Goal: Navigation & Orientation: Find specific page/section

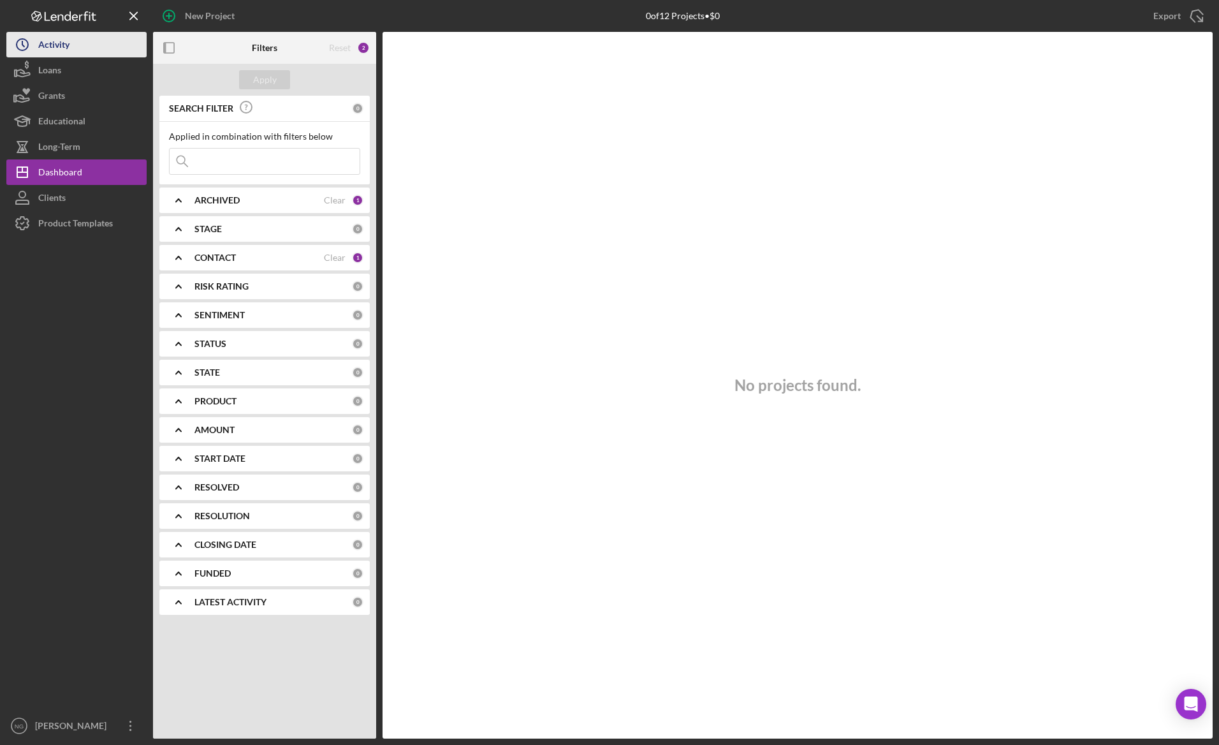
click at [61, 47] on div "Activity" at bounding box center [53, 46] width 31 height 29
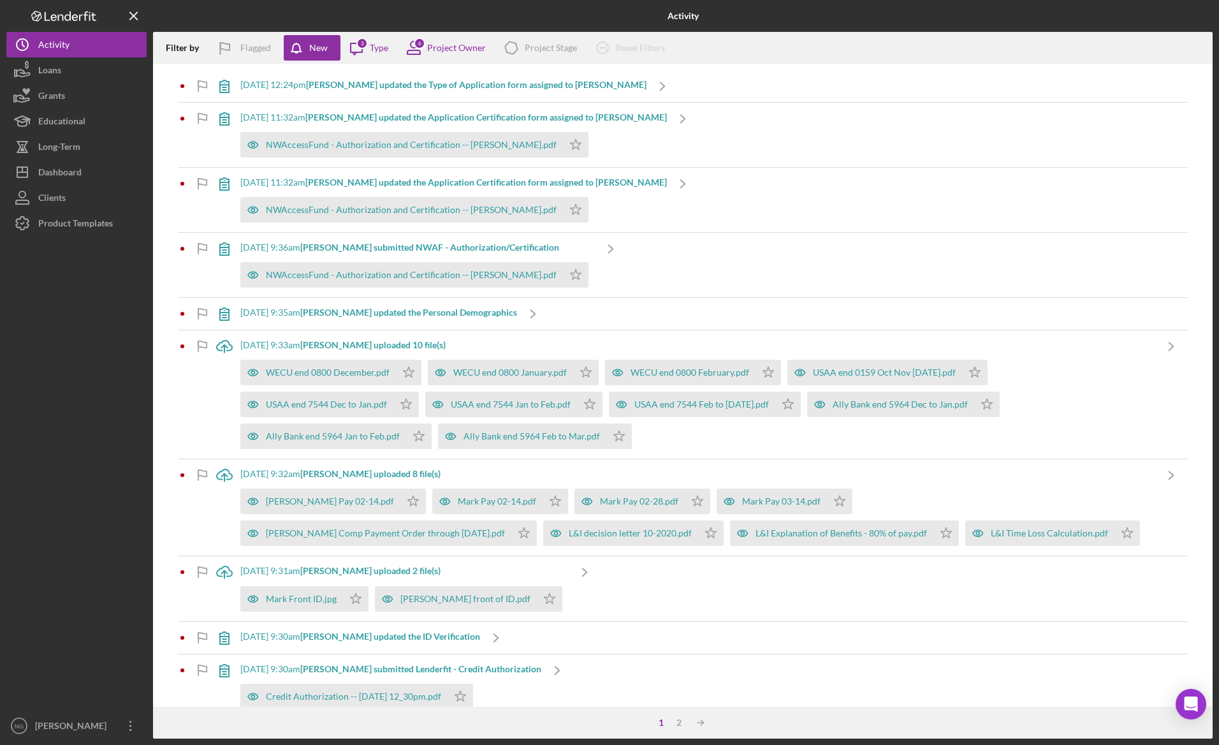
click at [562, 183] on b "[PERSON_NAME] updated the Application Certification form assigned to [PERSON_NA…" at bounding box center [486, 182] width 362 height 11
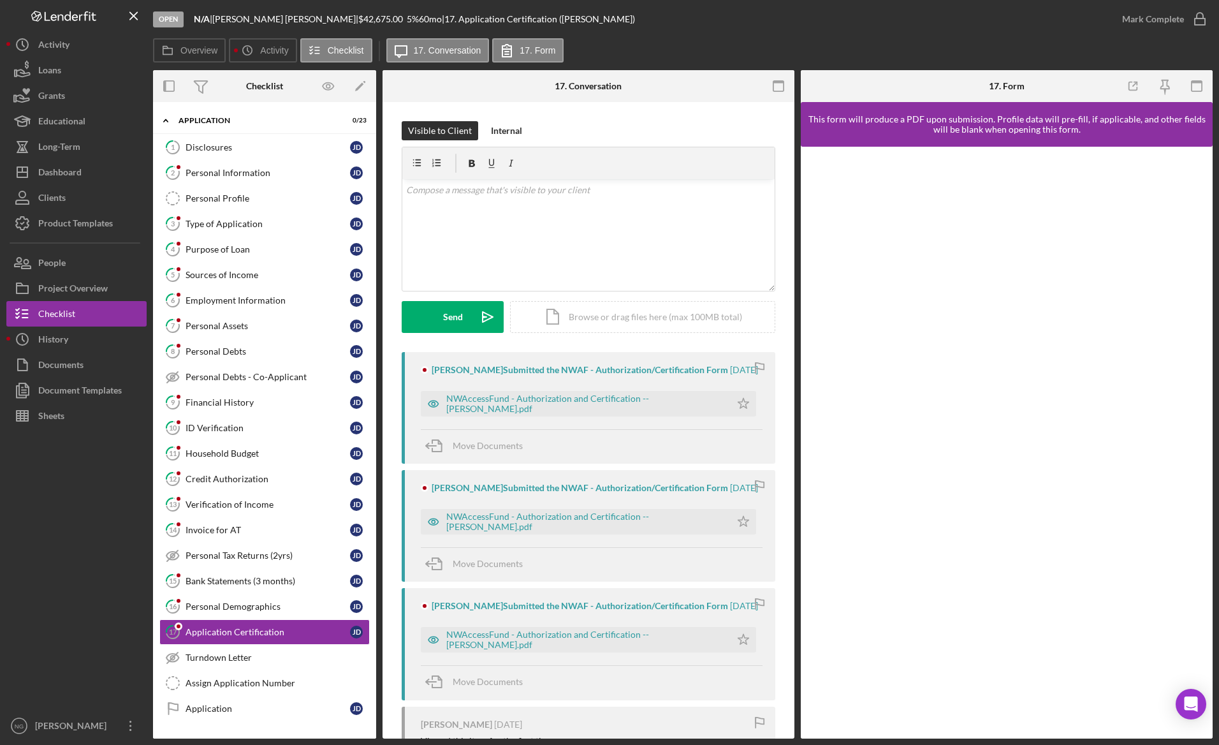
scroll to position [80, 0]
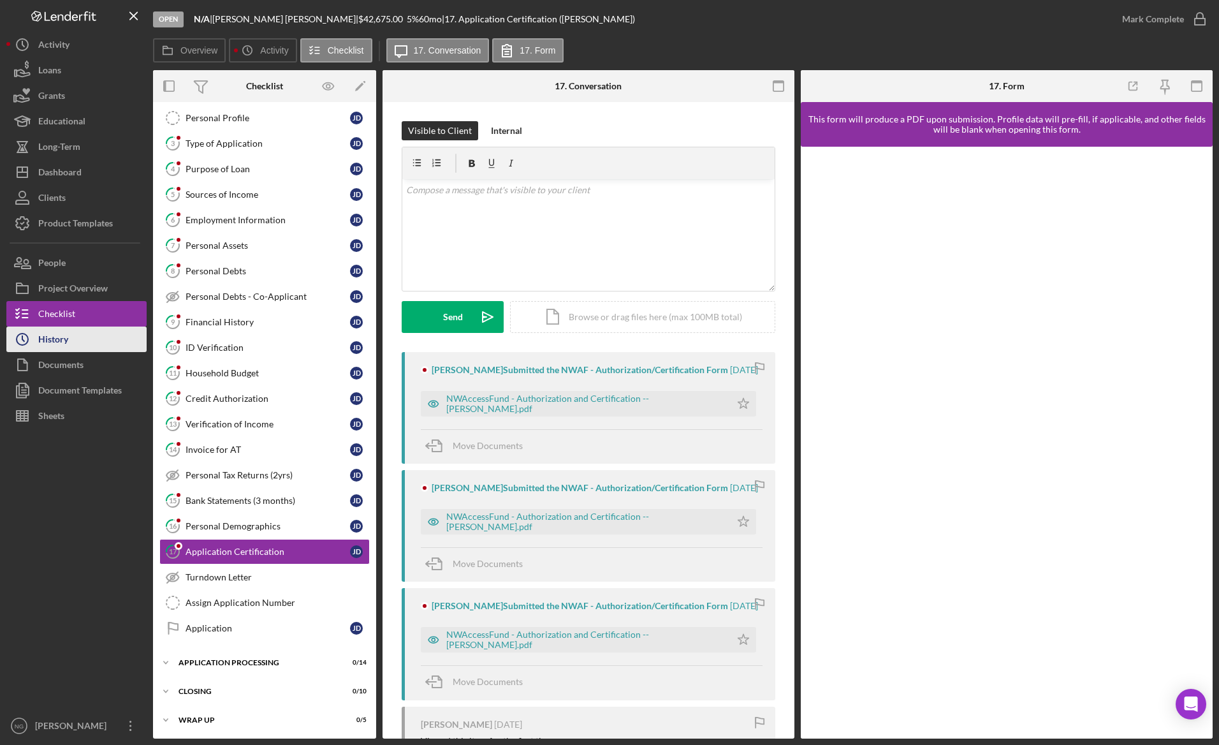
click at [66, 341] on div "History" at bounding box center [53, 340] width 30 height 29
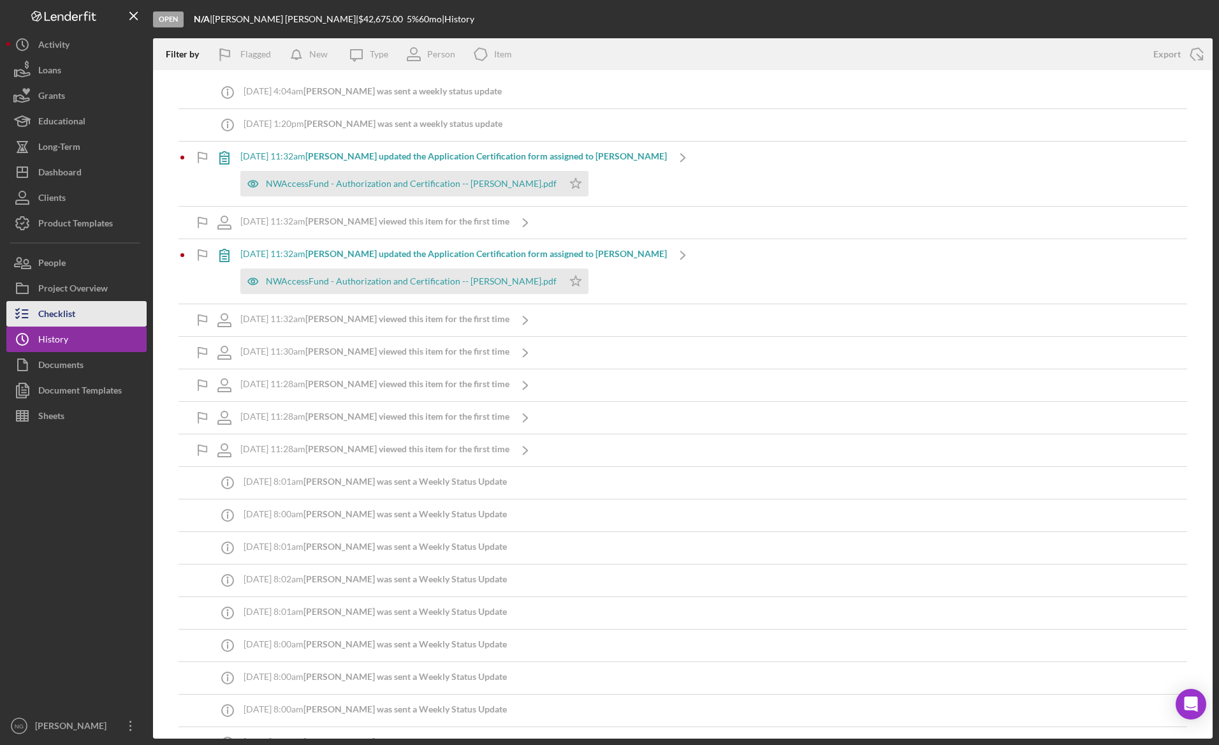
click at [73, 321] on div "Checklist" at bounding box center [56, 315] width 37 height 29
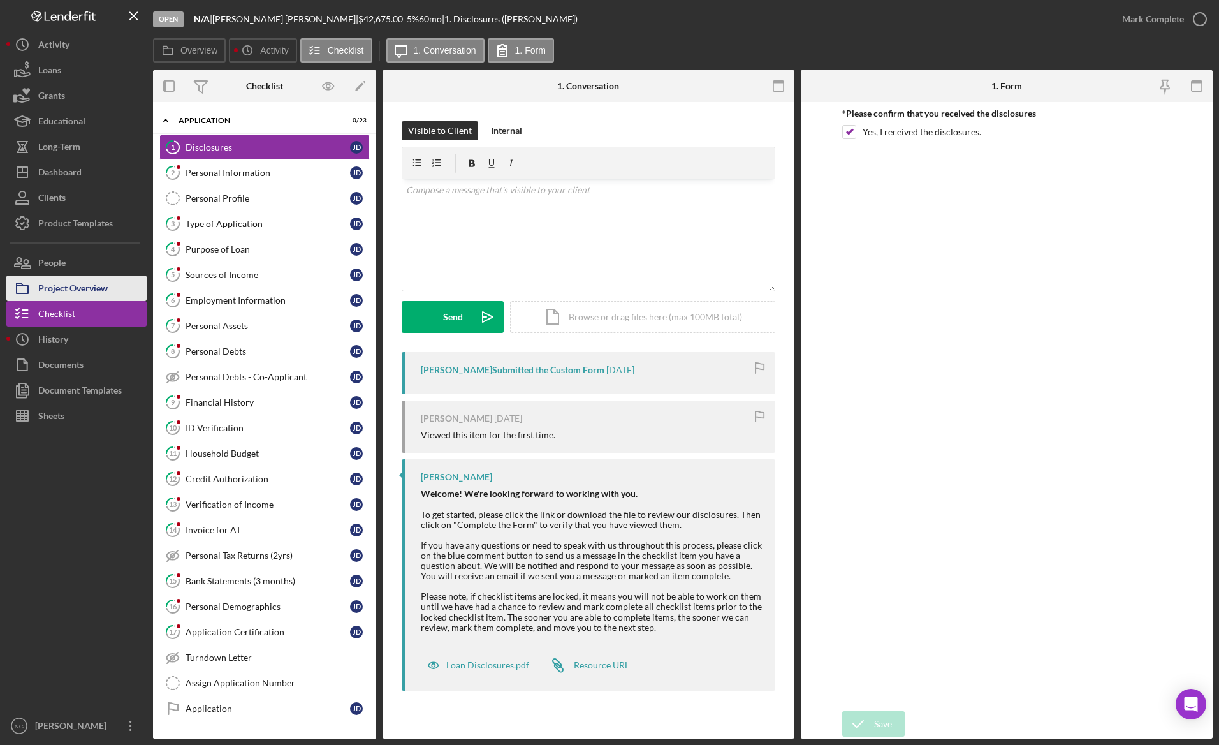
click at [81, 291] on div "Project Overview" at bounding box center [73, 289] width 70 height 29
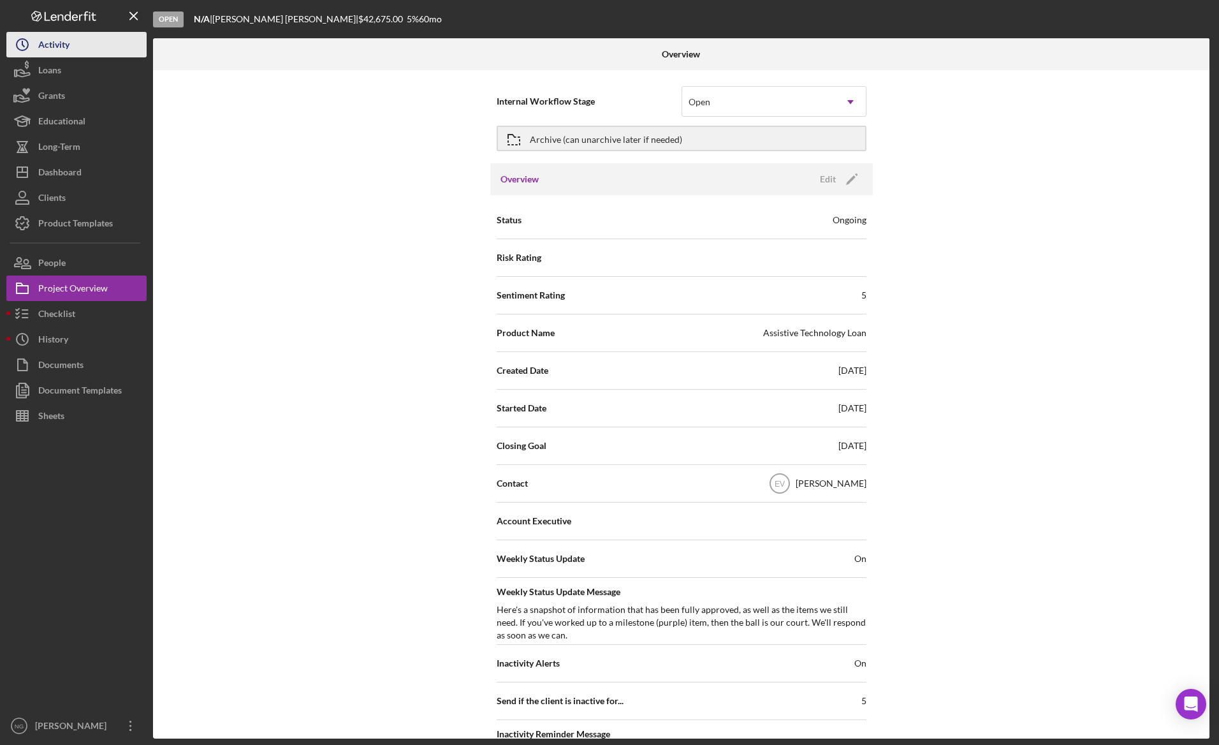
click at [110, 55] on button "Icon/History Activity" at bounding box center [76, 45] width 140 height 26
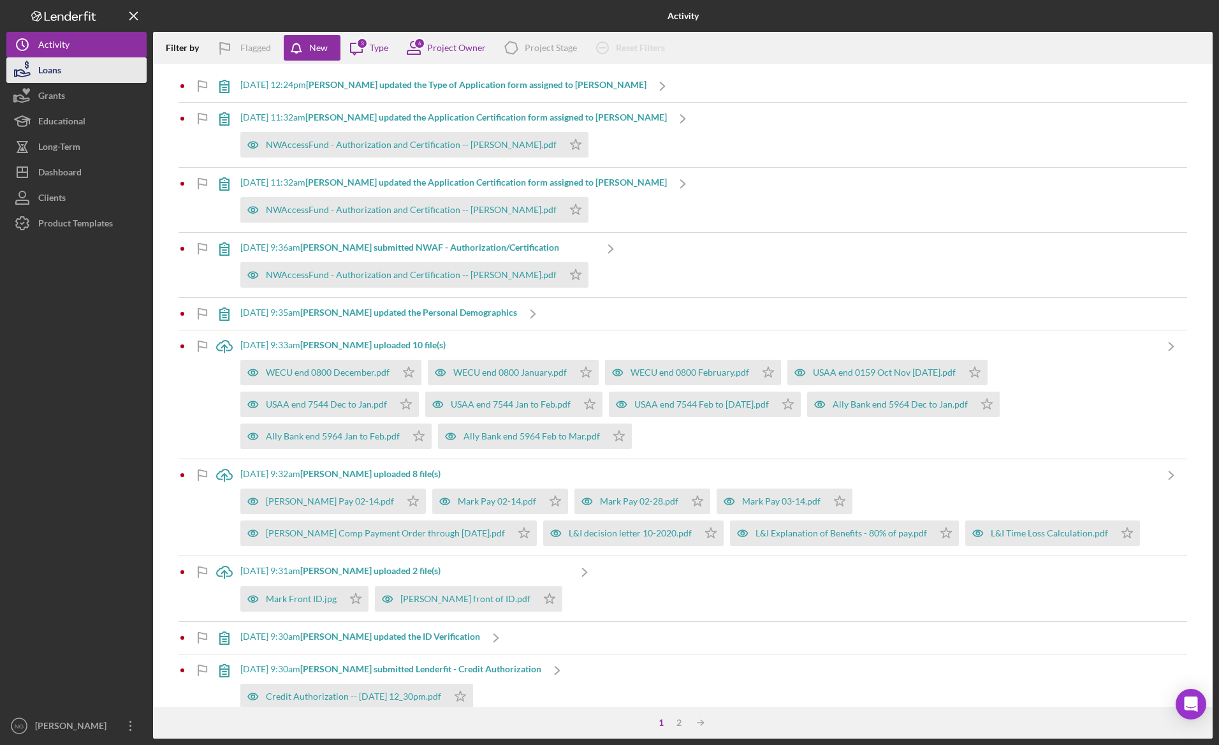
click at [71, 77] on button "Loans" at bounding box center [76, 70] width 140 height 26
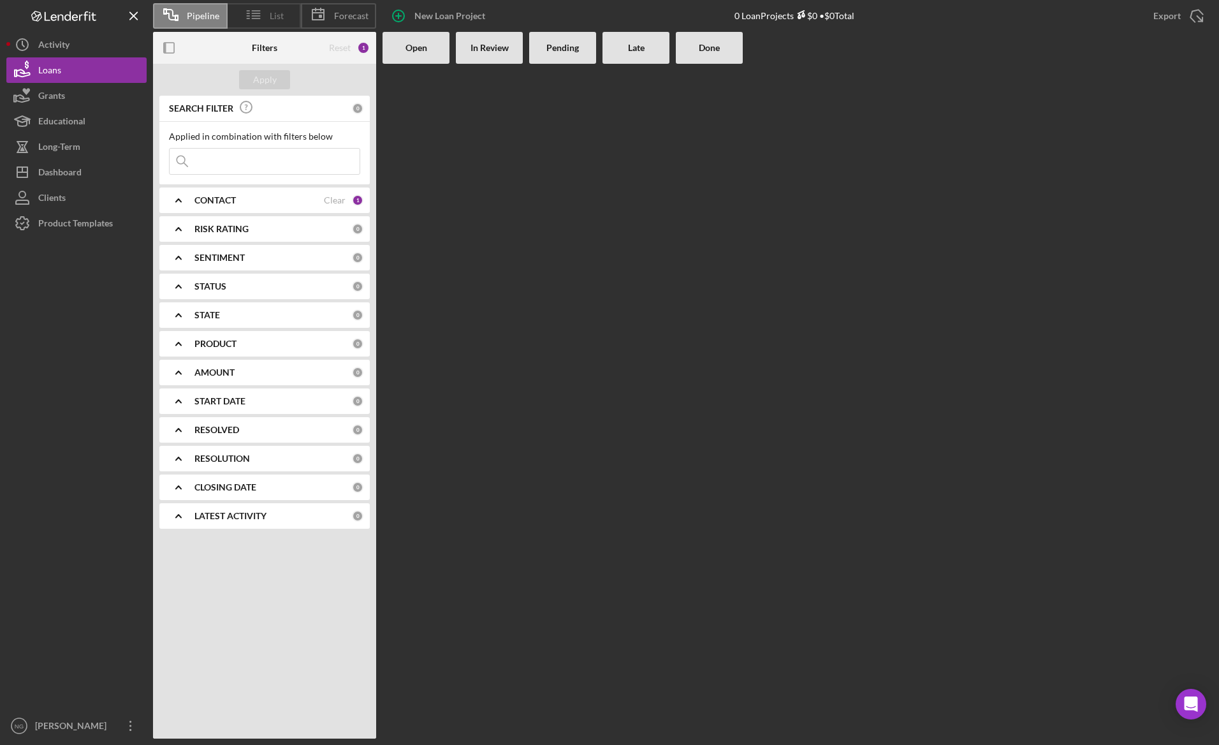
click at [277, 15] on span "List" at bounding box center [277, 16] width 14 height 10
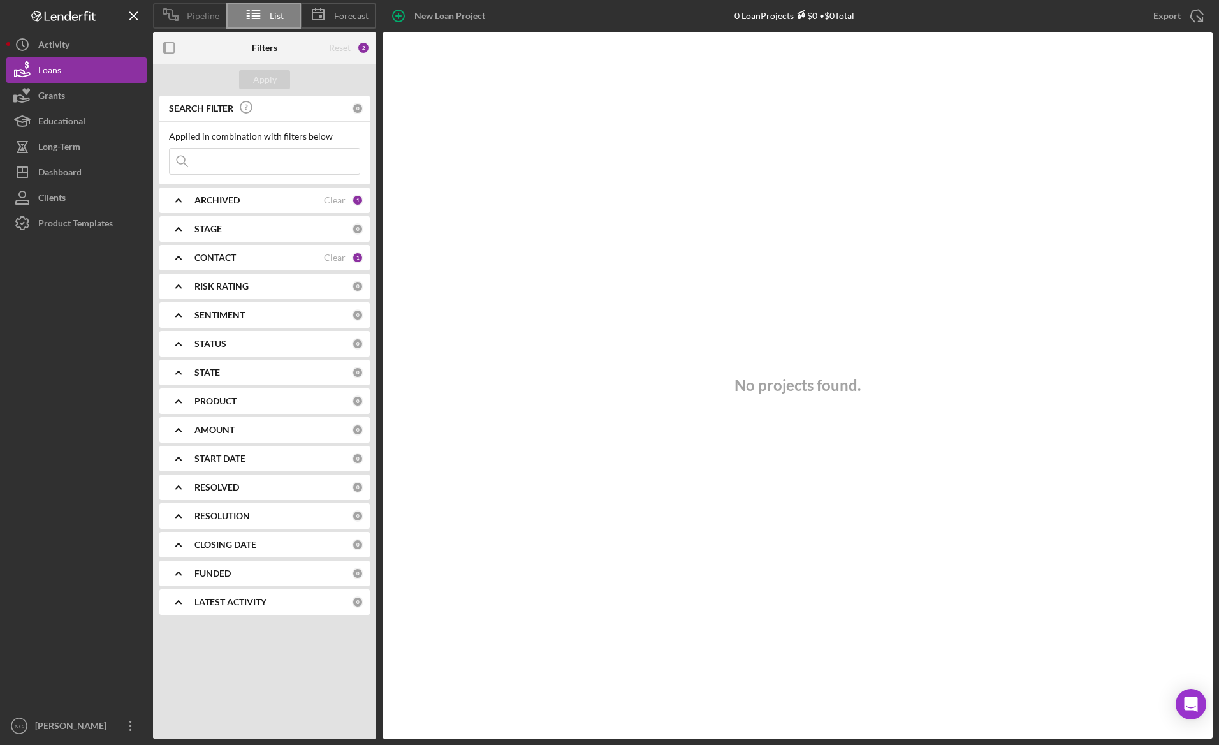
click at [200, 13] on span "Pipeline" at bounding box center [203, 16] width 33 height 10
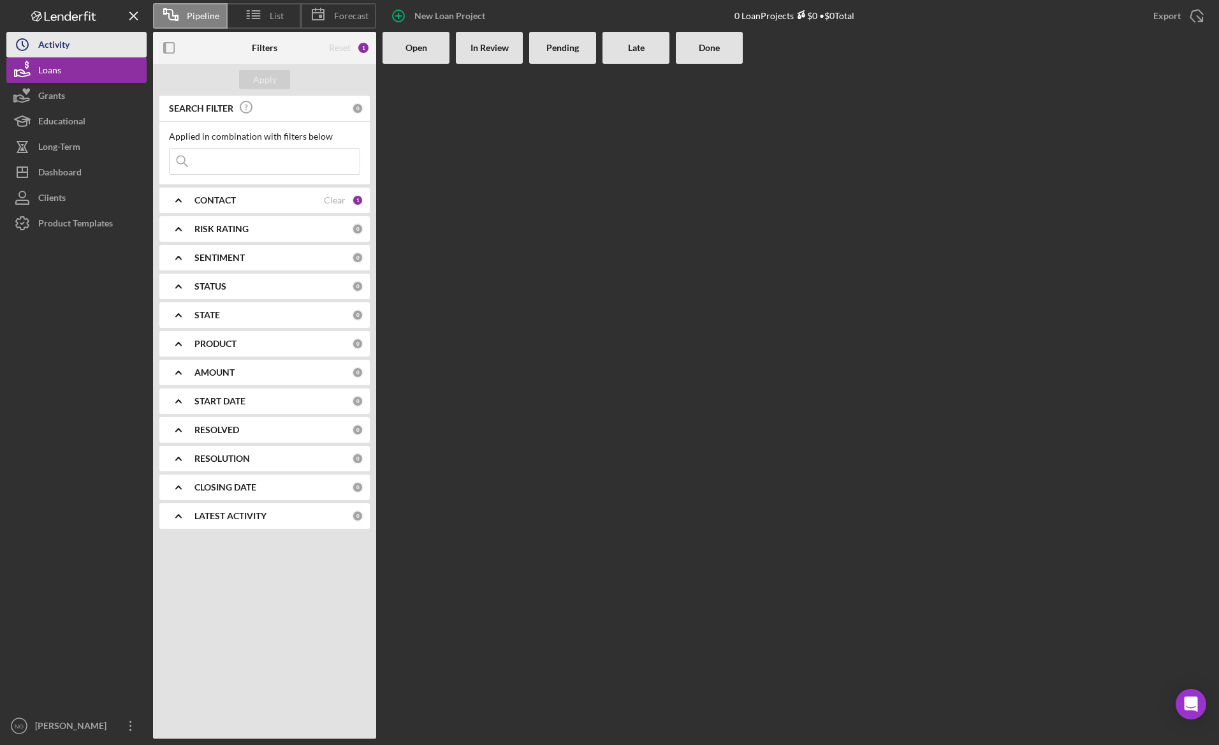
click at [54, 51] on div "Activity" at bounding box center [53, 46] width 31 height 29
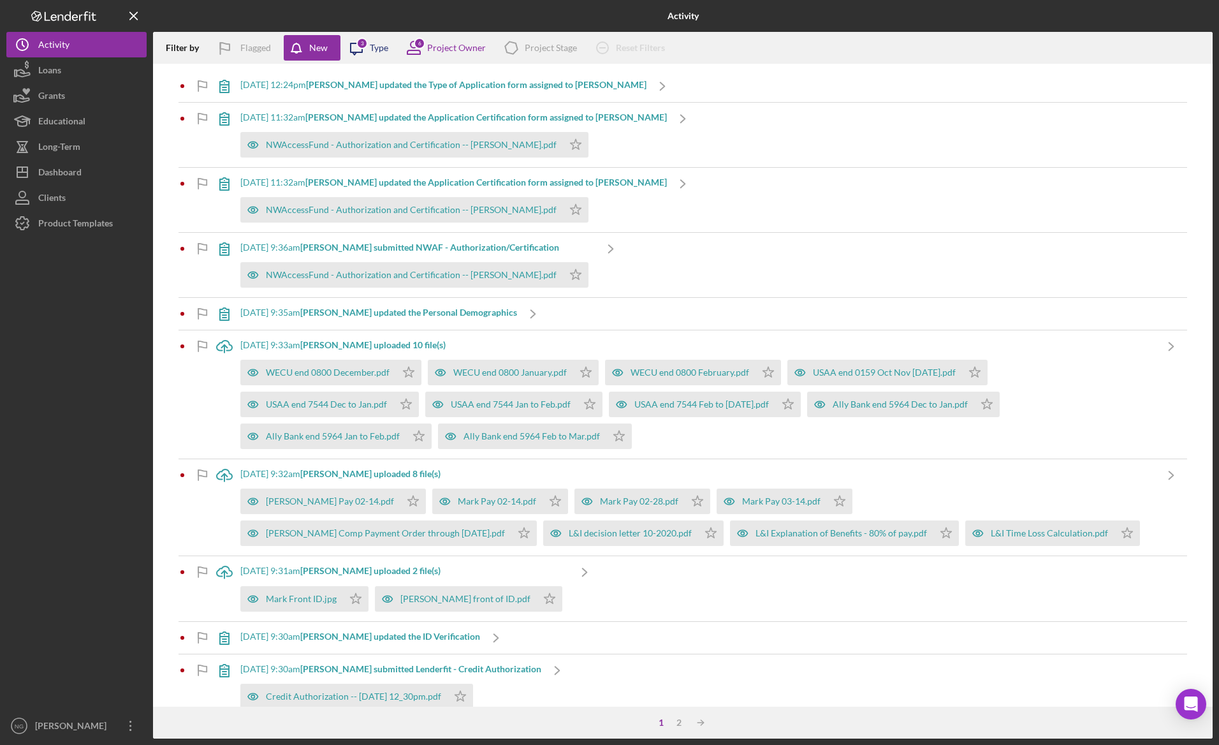
click at [370, 47] on icon "Icon/Message" at bounding box center [357, 48] width 32 height 32
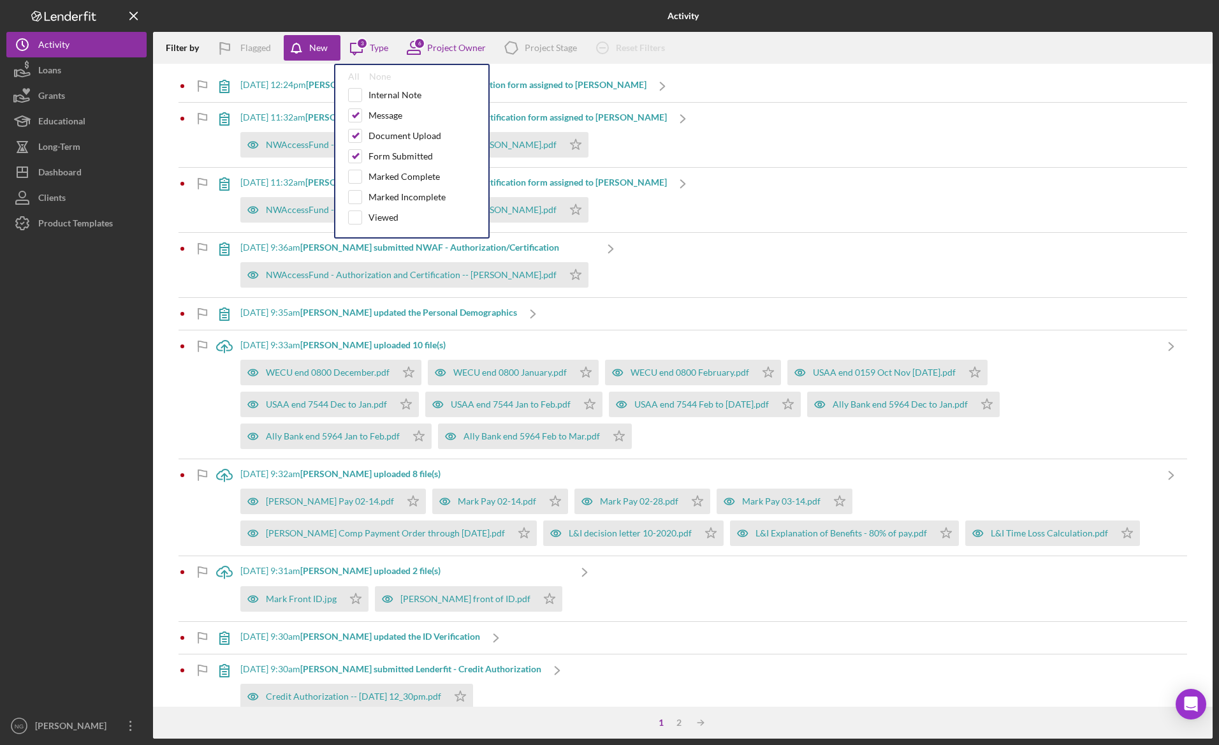
click at [89, 452] on div at bounding box center [76, 474] width 140 height 477
